Goal: Entertainment & Leisure: Consume media (video, audio)

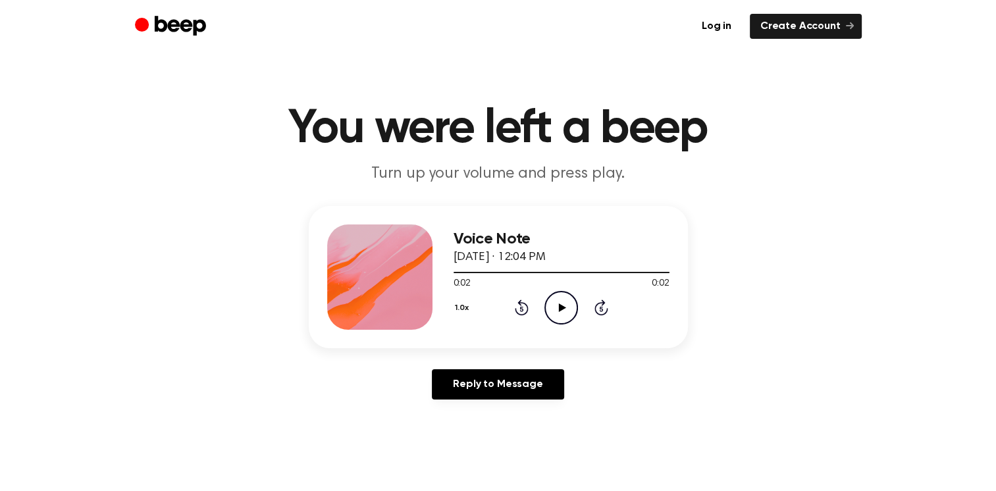
click at [571, 299] on icon "Play Audio" at bounding box center [561, 308] width 34 height 34
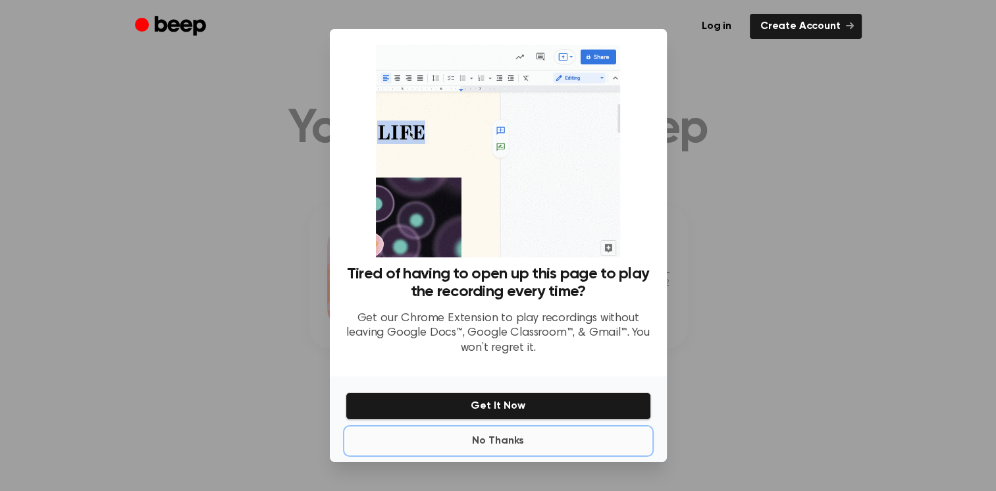
click at [525, 433] on button "No Thanks" at bounding box center [497, 441] width 305 height 26
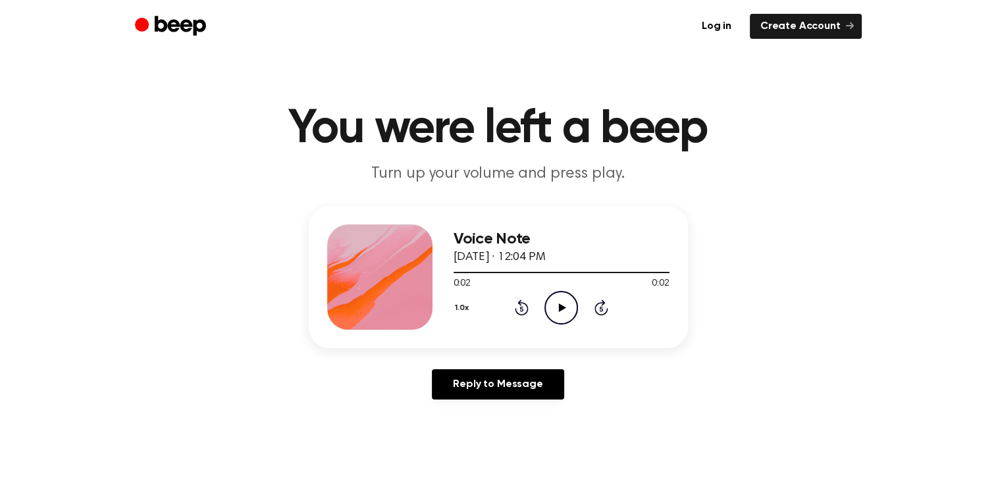
click at [559, 298] on icon "Play Audio" at bounding box center [561, 308] width 34 height 34
click at [567, 318] on icon "Play Audio" at bounding box center [561, 308] width 34 height 34
click at [548, 304] on icon "Play Audio" at bounding box center [561, 308] width 34 height 34
click at [567, 310] on icon "Play Audio" at bounding box center [561, 308] width 34 height 34
